Goal: Task Accomplishment & Management: Use online tool/utility

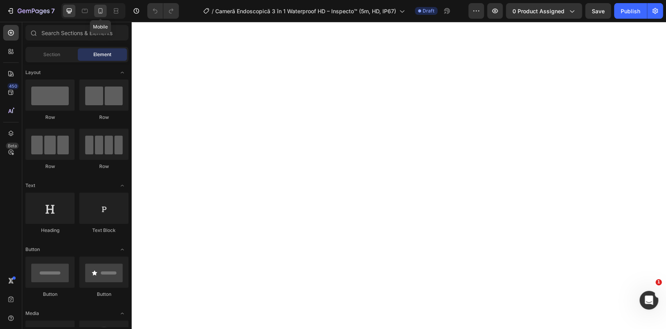
click at [100, 13] on icon at bounding box center [100, 10] width 4 height 5
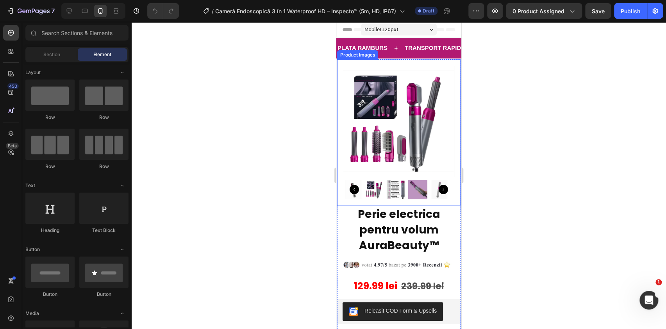
click at [385, 128] on img at bounding box center [398, 121] width 111 height 111
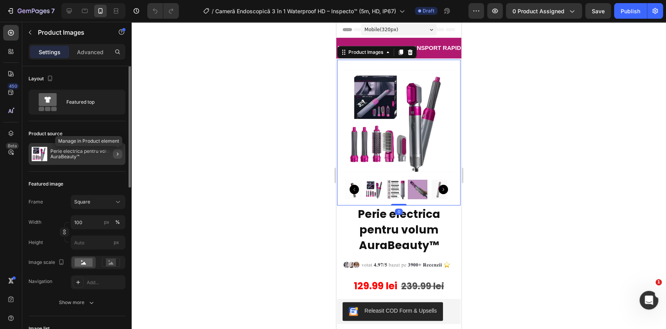
click at [118, 151] on icon "button" at bounding box center [117, 154] width 6 height 6
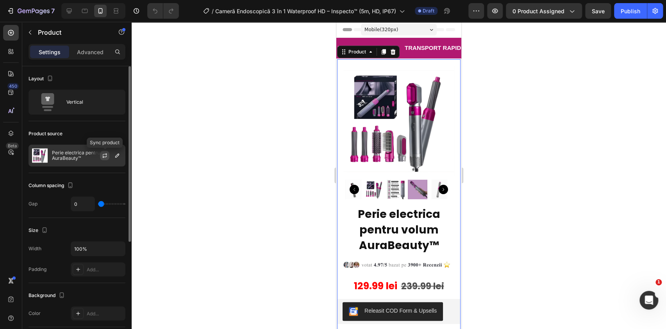
click at [103, 155] on icon "button" at bounding box center [105, 156] width 6 height 6
click at [118, 156] on icon "button" at bounding box center [117, 156] width 6 height 6
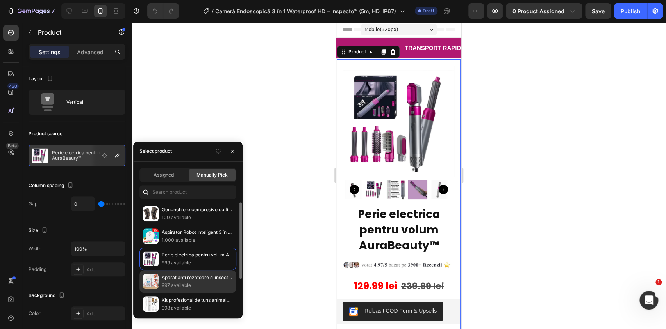
scroll to position [48, 0]
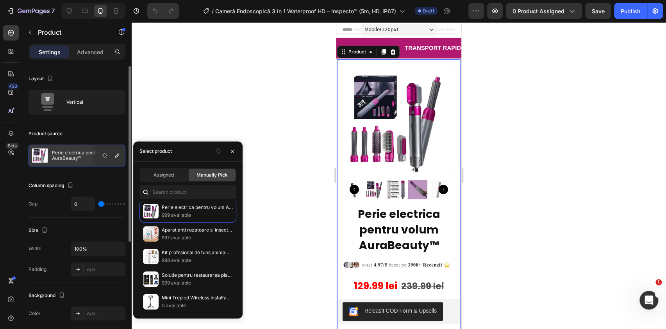
click at [92, 152] on div at bounding box center [108, 155] width 34 height 21
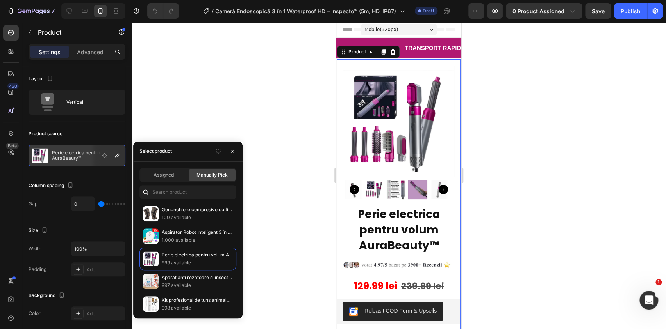
click at [169, 122] on div at bounding box center [399, 176] width 534 height 308
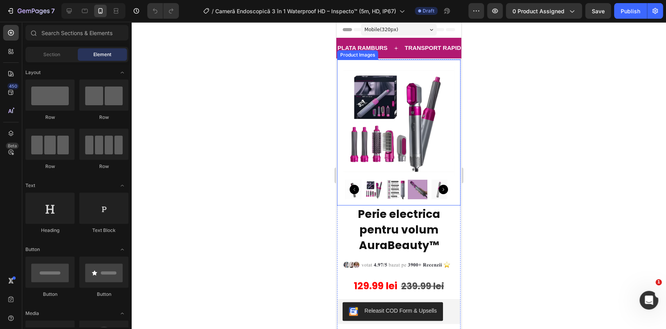
click at [363, 99] on img at bounding box center [398, 121] width 111 height 111
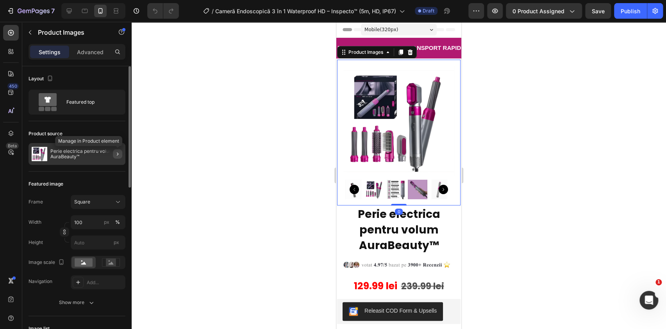
click at [119, 154] on icon "button" at bounding box center [117, 154] width 6 height 6
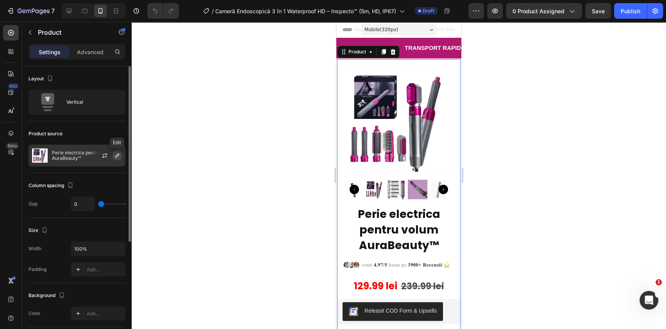
click at [118, 154] on icon "button" at bounding box center [117, 156] width 4 height 4
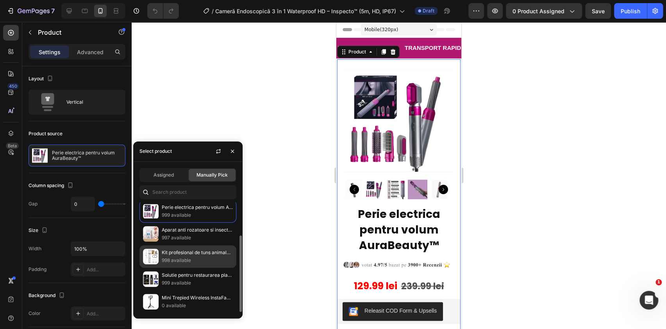
scroll to position [0, 0]
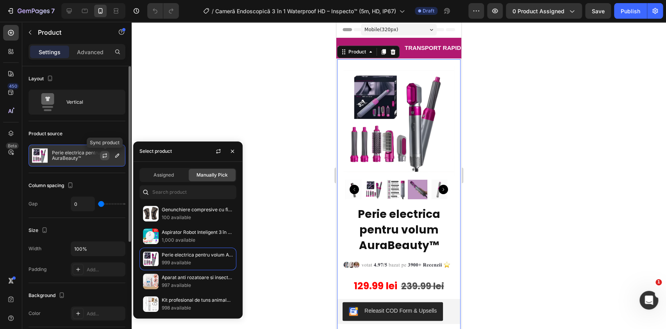
click at [102, 156] on icon "button" at bounding box center [105, 156] width 6 height 6
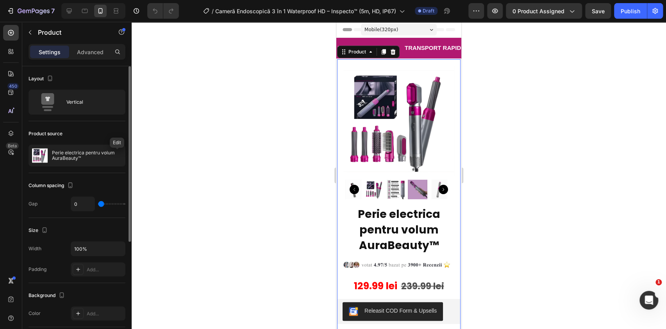
click at [0, 0] on icon "button" at bounding box center [0, 0] width 0 height 0
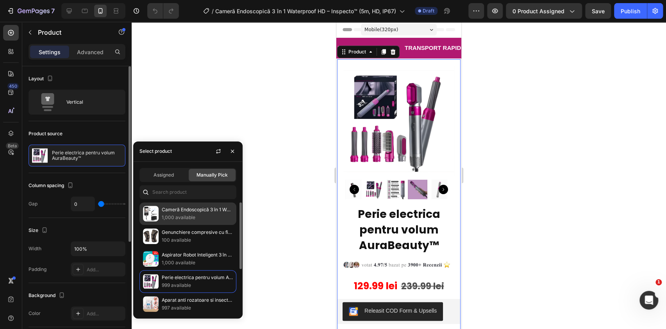
click at [200, 216] on p "1,000 available" at bounding box center [197, 218] width 71 height 8
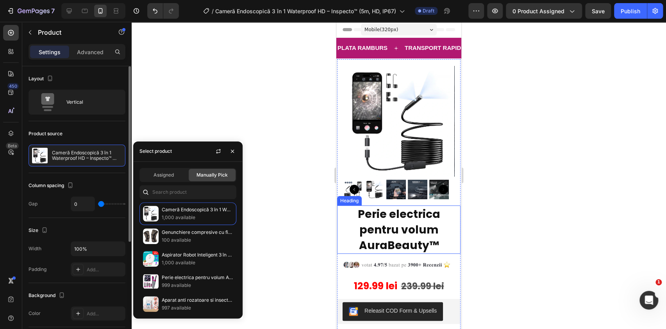
click at [378, 207] on strong "Perie electrica pentru volum AuraBeauty™" at bounding box center [399, 230] width 82 height 46
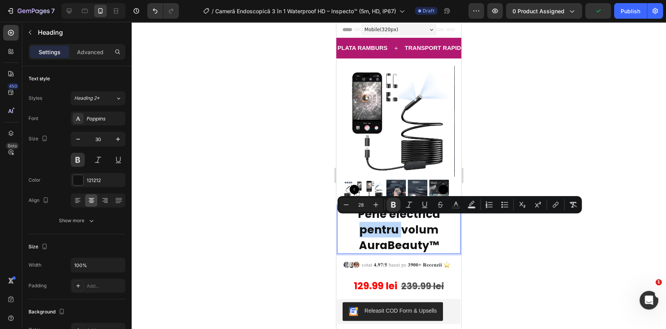
click at [362, 229] on strong "Perie electrica pentru volum AuraBeauty™" at bounding box center [399, 230] width 82 height 46
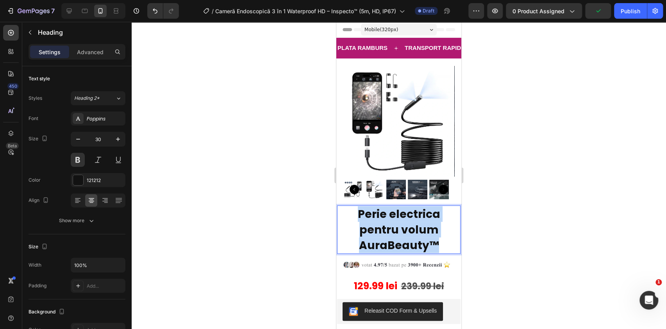
drag, startPoint x: 355, startPoint y: 207, endPoint x: 438, endPoint y: 240, distance: 89.5
click at [438, 240] on p "Perie electrica pentru volum AuraBeauty™" at bounding box center [398, 230] width 109 height 47
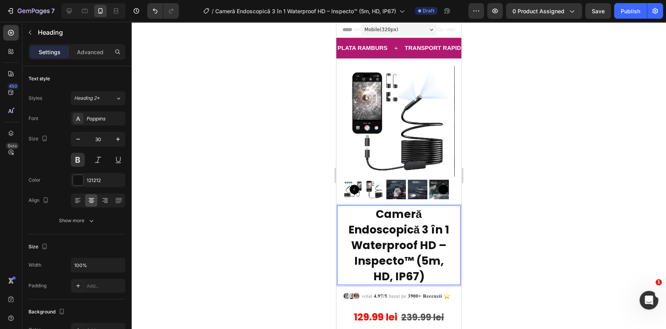
click at [512, 246] on div at bounding box center [399, 176] width 534 height 308
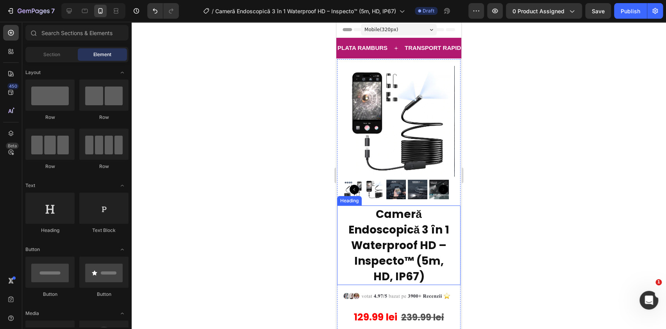
click at [426, 242] on strong "Cameră Endoscopică 3 în 1 Waterproof HD – Inspecto™ (5m, HD, IP67)" at bounding box center [398, 246] width 101 height 78
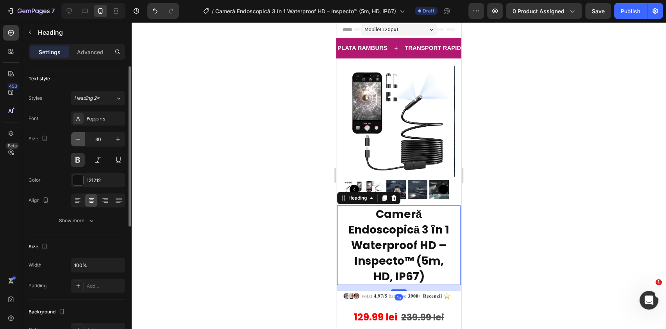
click at [80, 141] on icon "button" at bounding box center [78, 139] width 8 height 8
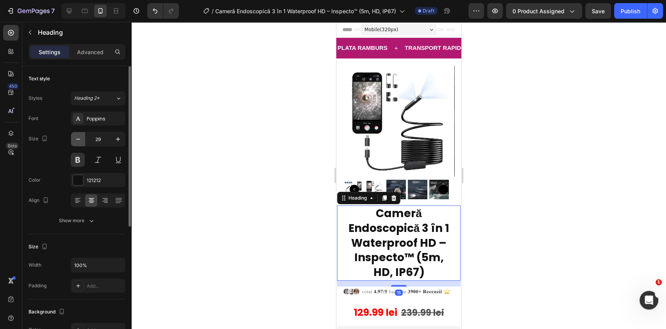
click at [80, 141] on icon "button" at bounding box center [78, 139] width 8 height 8
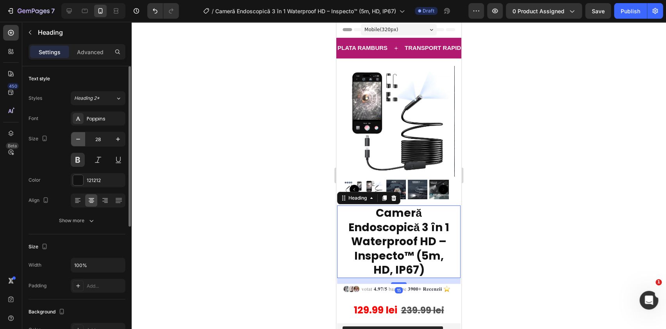
type input "27"
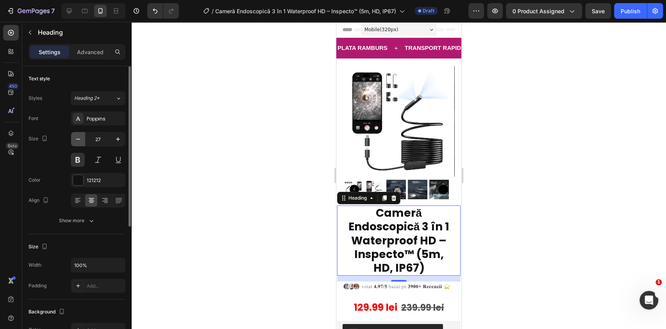
click at [80, 141] on icon "button" at bounding box center [78, 139] width 8 height 8
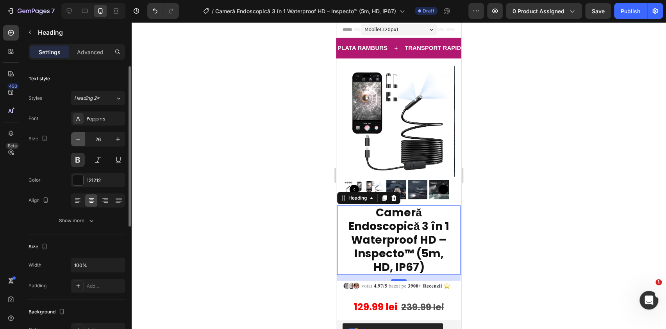
click at [80, 141] on icon "button" at bounding box center [78, 139] width 8 height 8
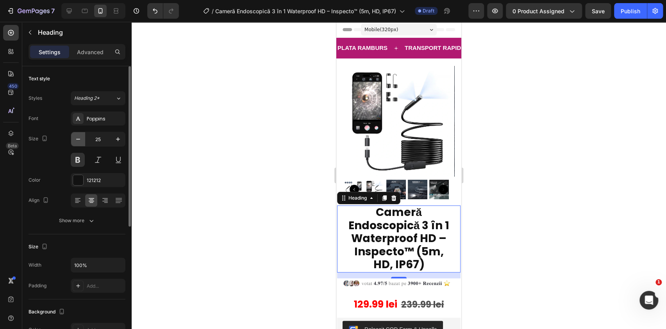
click at [80, 141] on icon "button" at bounding box center [78, 139] width 8 height 8
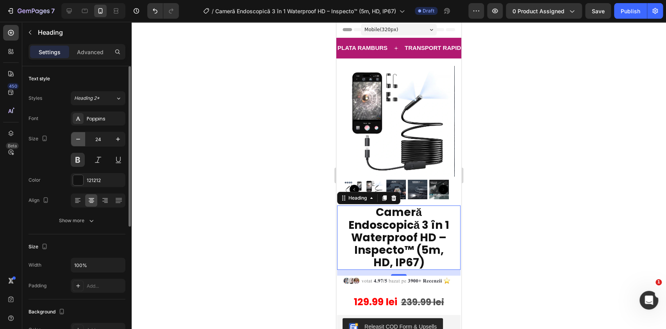
click at [80, 141] on icon "button" at bounding box center [78, 139] width 8 height 8
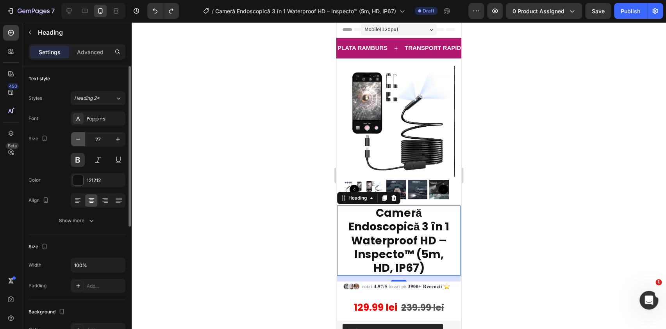
click at [80, 135] on icon "button" at bounding box center [78, 139] width 8 height 8
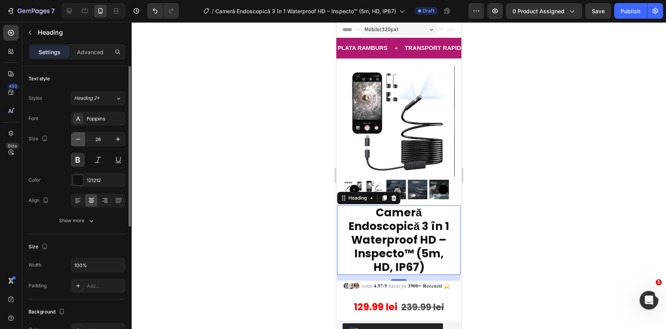
type input "25"
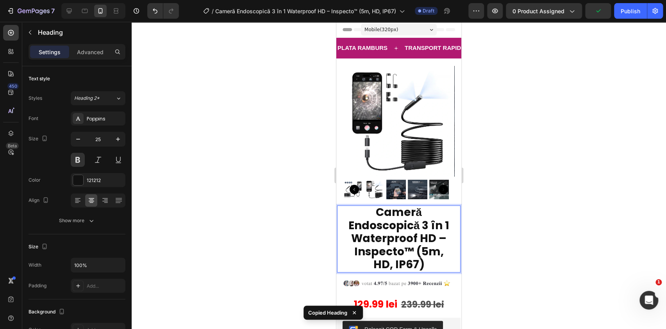
click at [378, 224] on strong "Cameră Endoscopică 3 în 1 Waterproof HD – Inspecto™ (5m, HD, IP67)" at bounding box center [398, 239] width 101 height 68
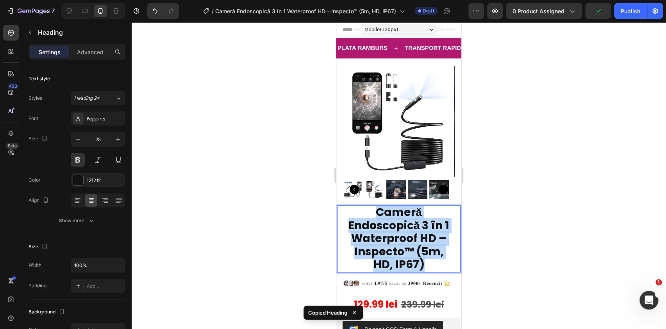
click at [378, 224] on strong "Cameră Endoscopică 3 în 1 Waterproof HD – Inspecto™ (5m, HD, IP67)" at bounding box center [398, 239] width 101 height 68
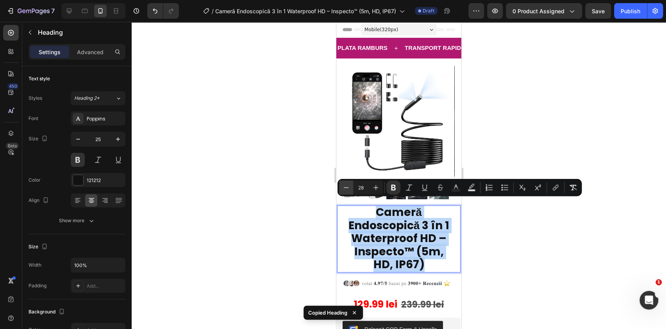
copy strong "Cameră Endoscopică 3 în 1 Waterproof HD – Inspecto™ (5m, HD, IP67)"
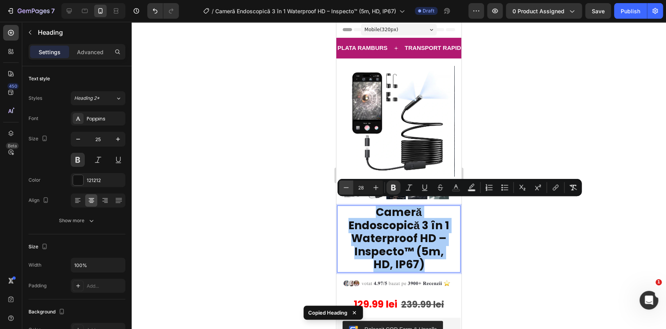
click at [343, 188] on icon "Editor contextual toolbar" at bounding box center [346, 188] width 8 height 8
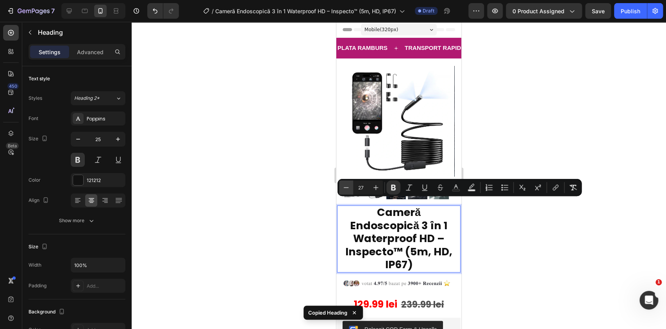
click at [343, 188] on icon "Editor contextual toolbar" at bounding box center [346, 188] width 8 height 8
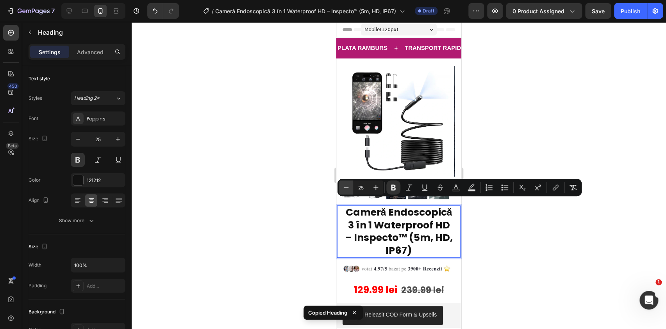
click at [343, 188] on icon "Editor contextual toolbar" at bounding box center [346, 188] width 8 height 8
type input "24"
click at [522, 244] on div at bounding box center [399, 176] width 534 height 308
